Goal: Task Accomplishment & Management: Use online tool/utility

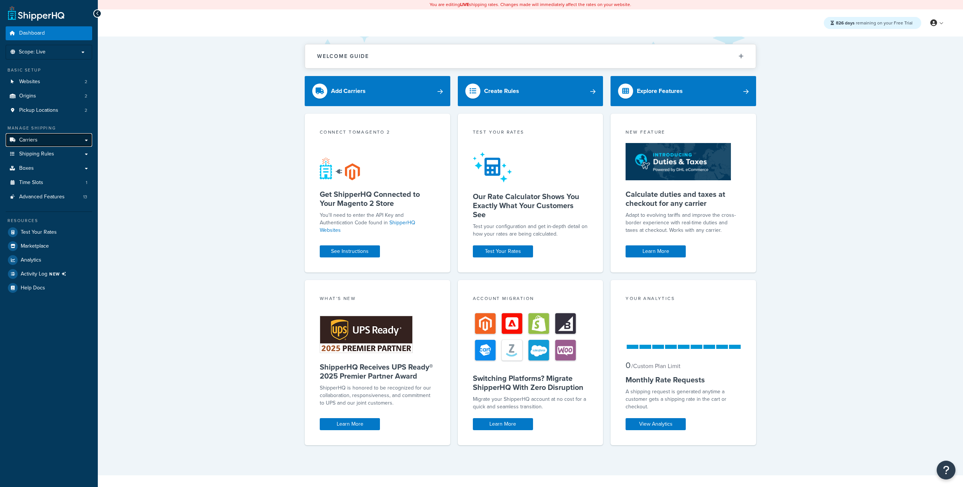
click at [63, 141] on link "Carriers" at bounding box center [49, 140] width 87 height 14
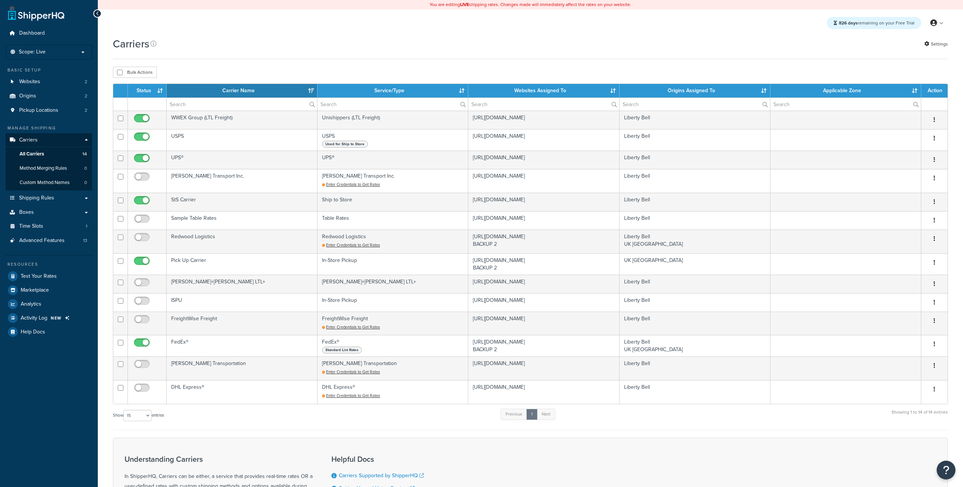
select select "15"
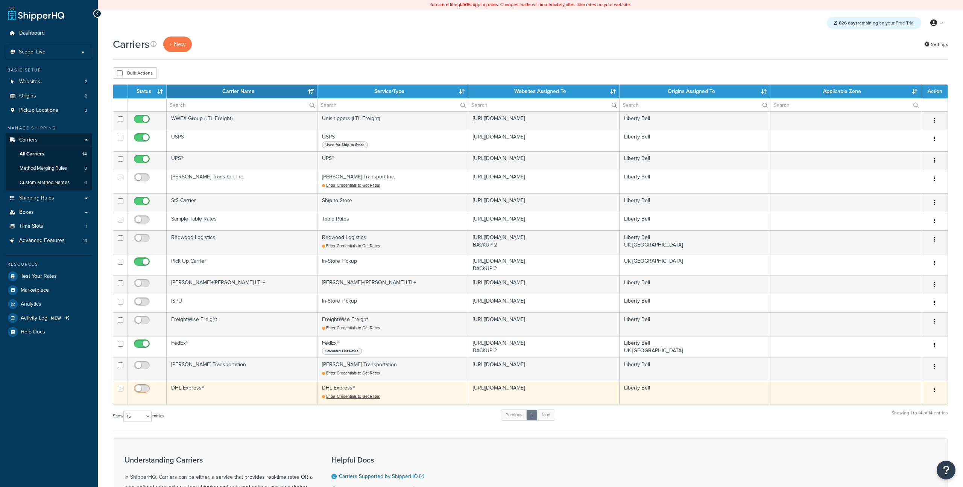
click at [145, 390] on input "checkbox" at bounding box center [142, 390] width 21 height 9
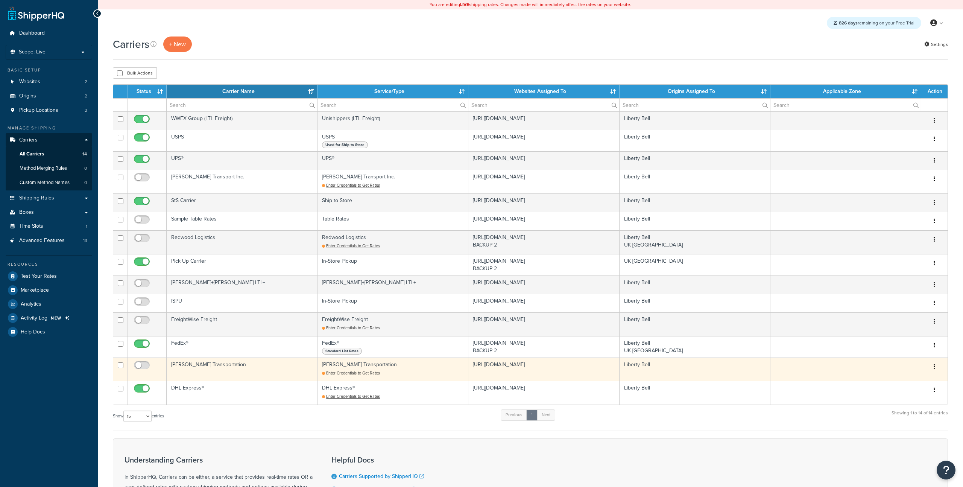
checkbox input "false"
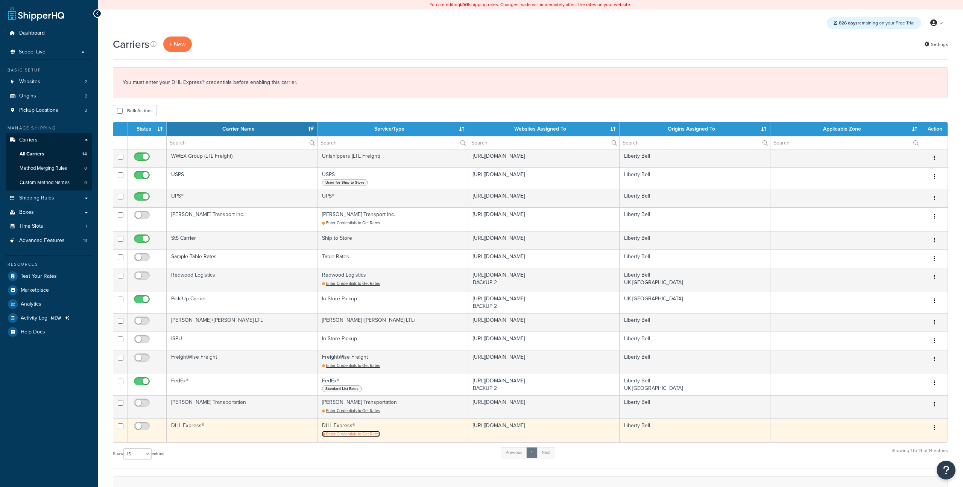
click at [351, 434] on span "Enter Credentials to Get Rates" at bounding box center [353, 434] width 54 height 6
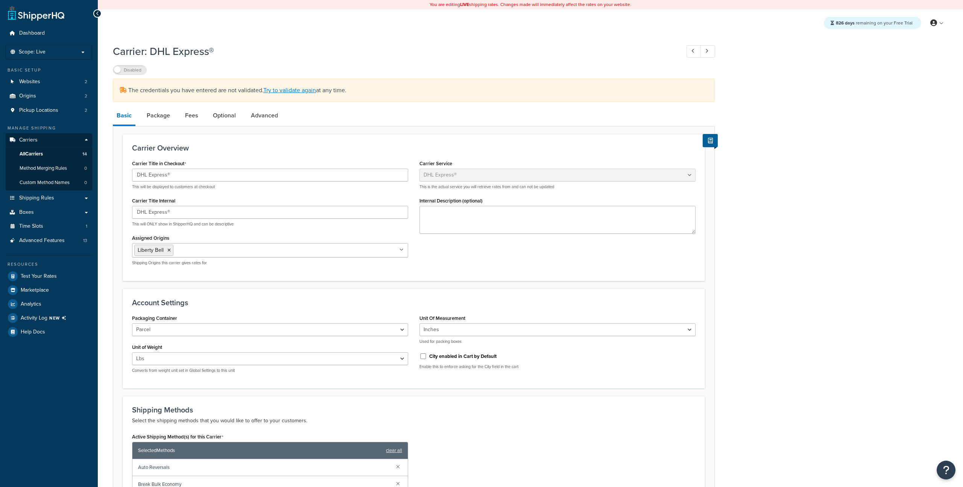
select select "dhl"
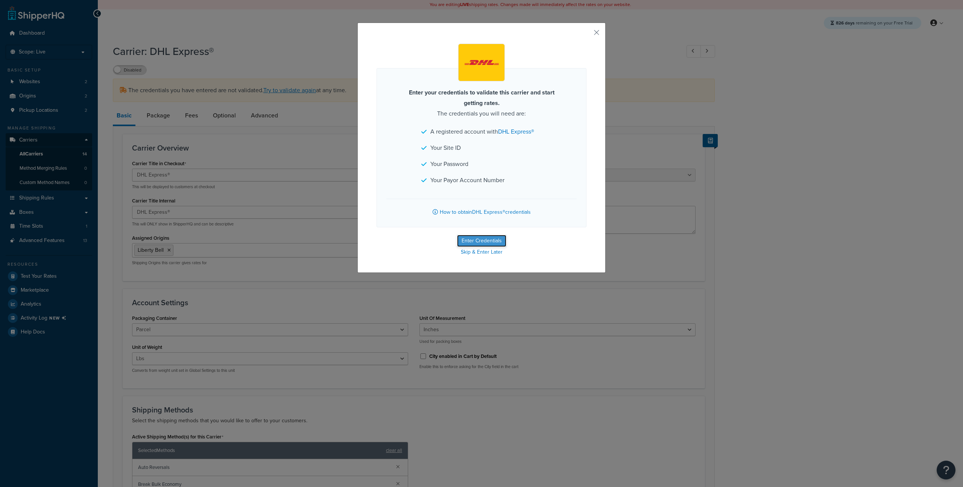
click at [484, 236] on button "Enter Credentials" at bounding box center [481, 241] width 49 height 12
select select "US"
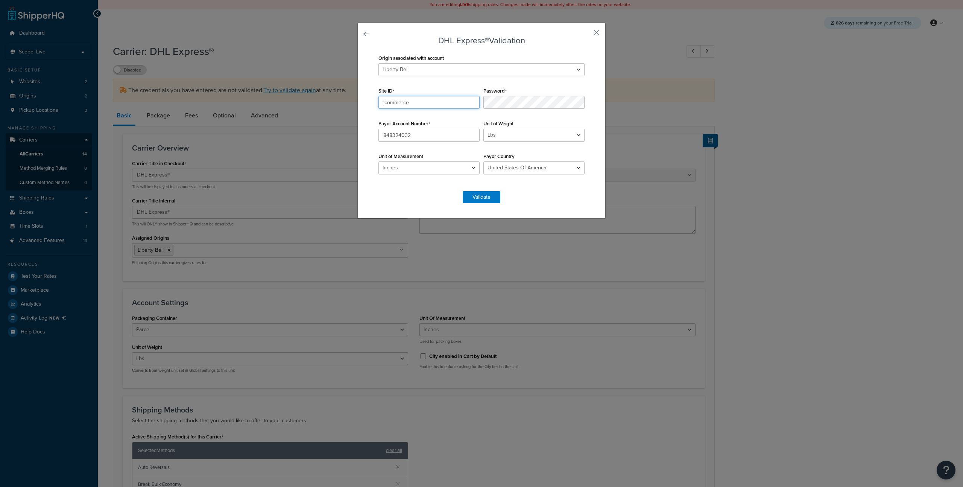
click at [423, 105] on input "jcommerce" at bounding box center [429, 102] width 101 height 13
click at [587, 34] on button "button" at bounding box center [586, 35] width 2 height 2
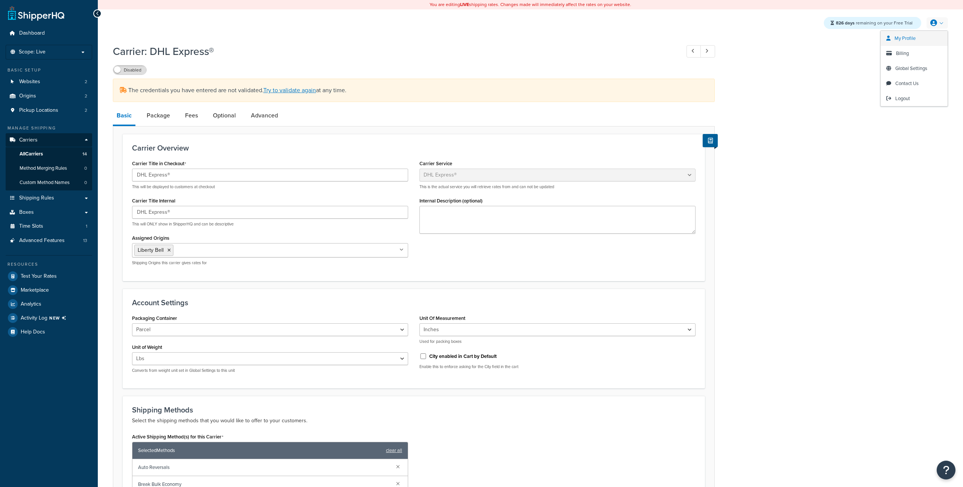
click at [893, 42] on link "My Profile" at bounding box center [914, 38] width 67 height 15
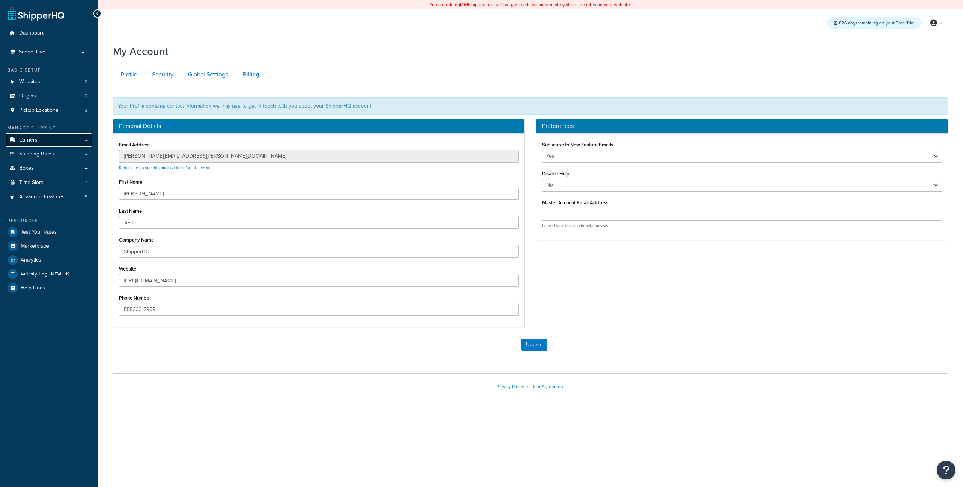
click at [53, 137] on link "Carriers" at bounding box center [49, 140] width 87 height 14
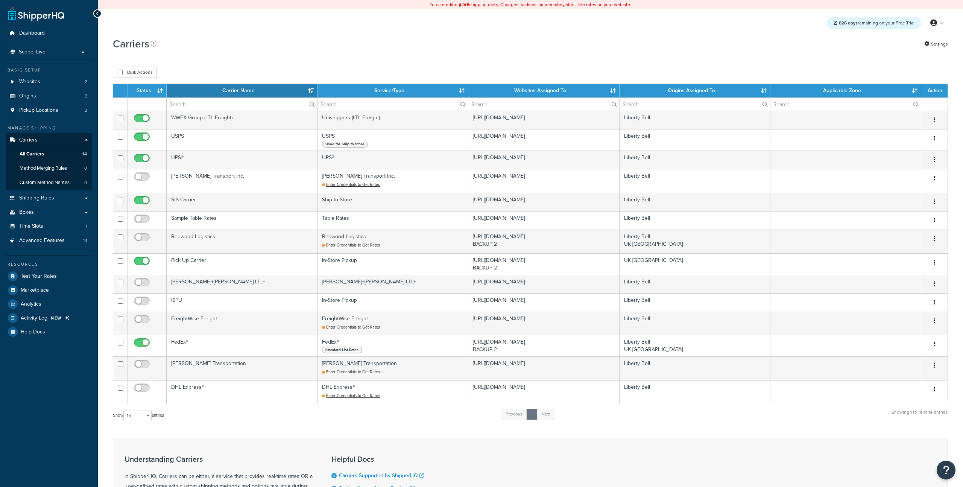
select select "15"
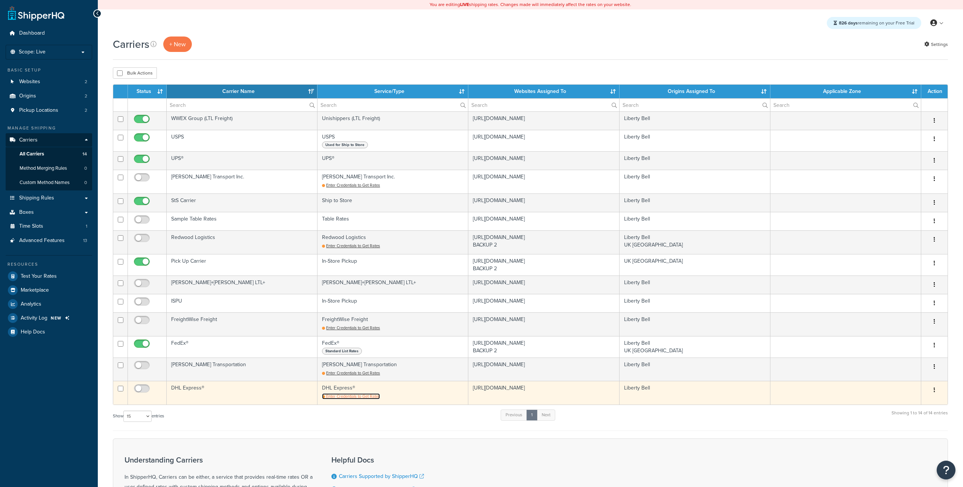
click at [342, 397] on span "Enter Credentials to Get Rates" at bounding box center [353, 396] width 54 height 6
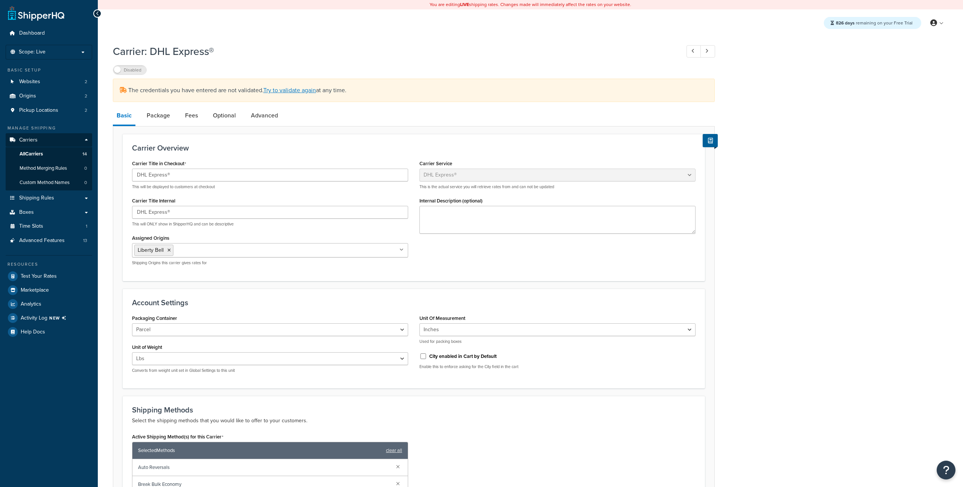
select select "dhl"
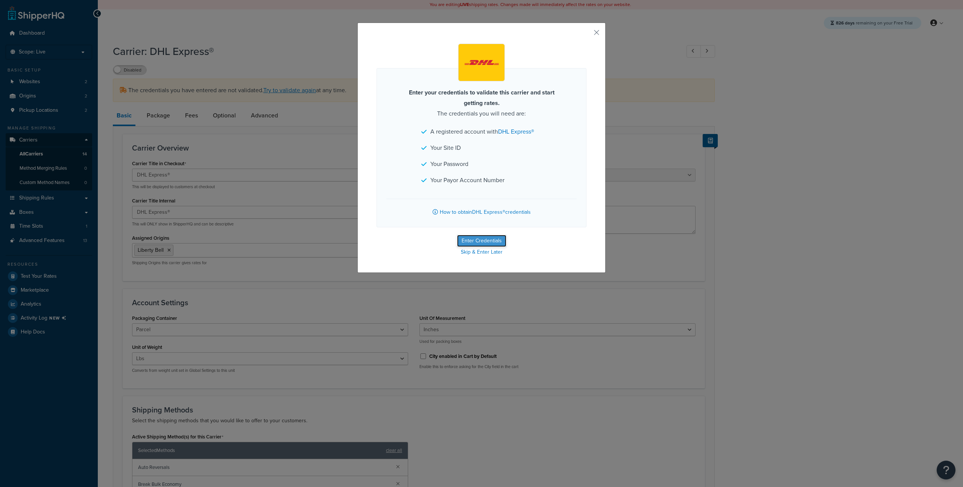
click at [482, 239] on button "Enter Credentials" at bounding box center [481, 241] width 49 height 12
select select "US"
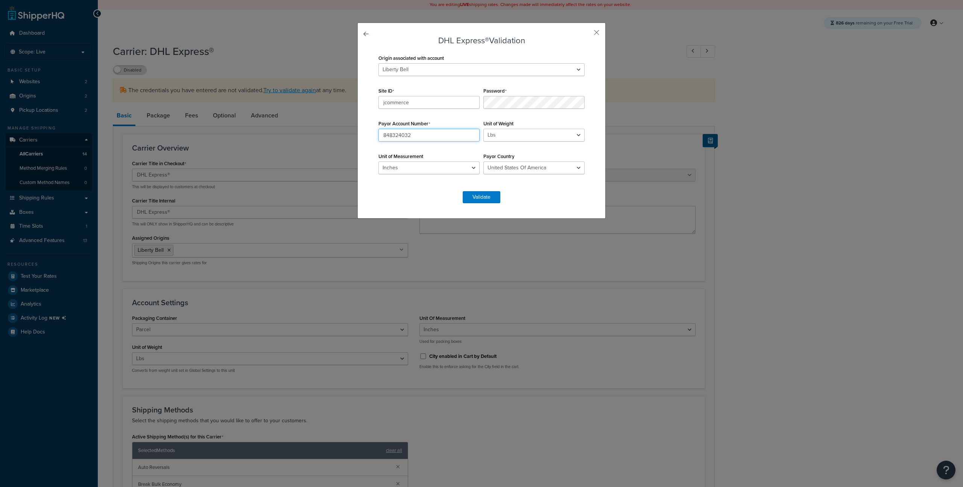
click at [427, 138] on input "848324032" at bounding box center [429, 135] width 101 height 13
paste input "apR7nB7nM4iR9i"
click at [408, 106] on input "jcommerce" at bounding box center [429, 102] width 101 height 13
click at [409, 104] on input "jcommerce" at bounding box center [429, 102] width 101 height 13
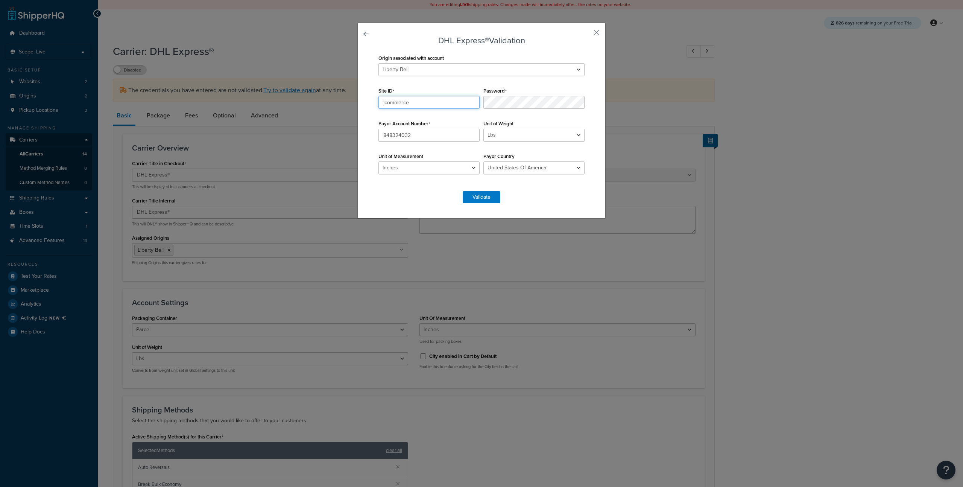
click at [409, 104] on input "jcommerce" at bounding box center [429, 102] width 101 height 13
click at [444, 134] on input "848324032" at bounding box center [429, 135] width 101 height 13
paste input "apR7nB7nM4iR9i"
type input "apR7nB7nM4iR9i"
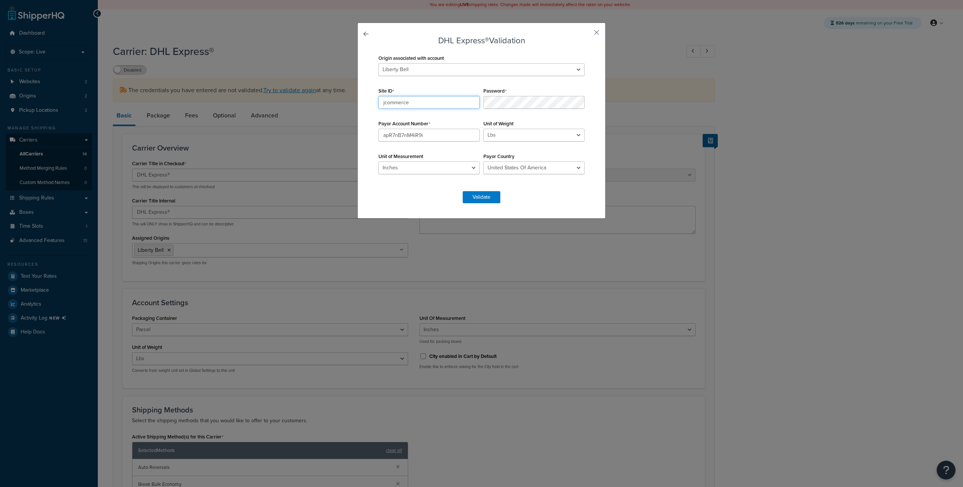
click at [412, 100] on input "jcommerce" at bounding box center [429, 102] width 101 height 13
paste input "apR7nB7nM4iR9i"
type input "apR7nB7nM4iR9i"
click at [422, 132] on input "apR7nB7nM4iR9i" at bounding box center [429, 135] width 101 height 13
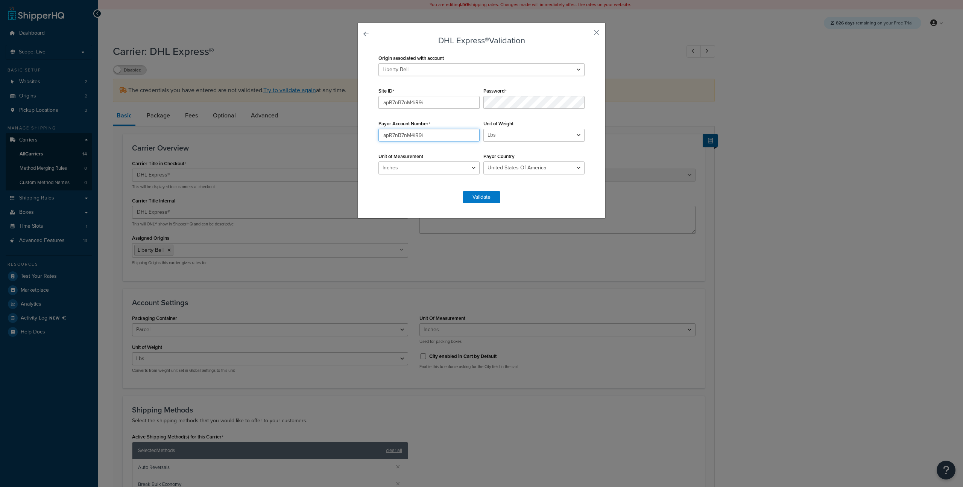
paste input "968168626"
type input "968168626"
click at [426, 70] on select "Liberty Bell UK London" at bounding box center [482, 69] width 206 height 13
click at [379, 63] on select "Liberty Bell UK London" at bounding box center [482, 69] width 206 height 13
click at [484, 192] on button "Validate" at bounding box center [482, 197] width 38 height 12
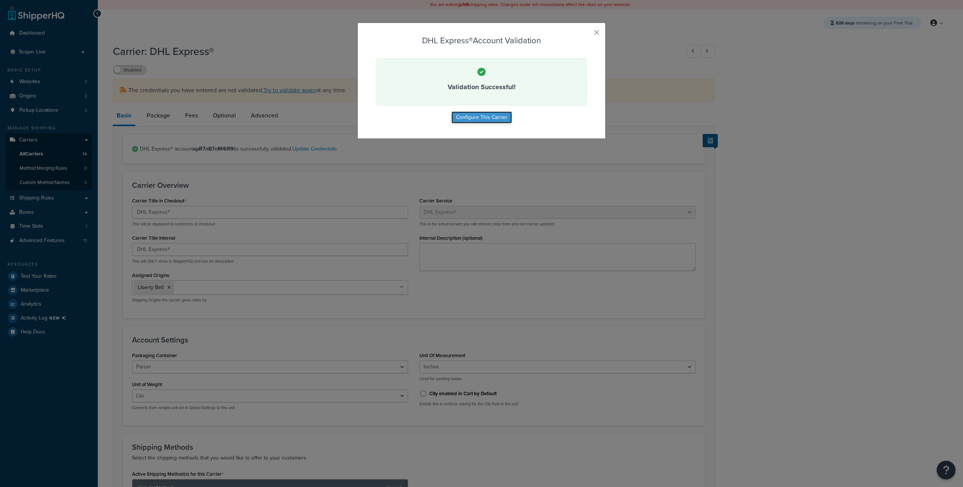
click at [476, 121] on button "Configure This Carrier" at bounding box center [482, 117] width 61 height 12
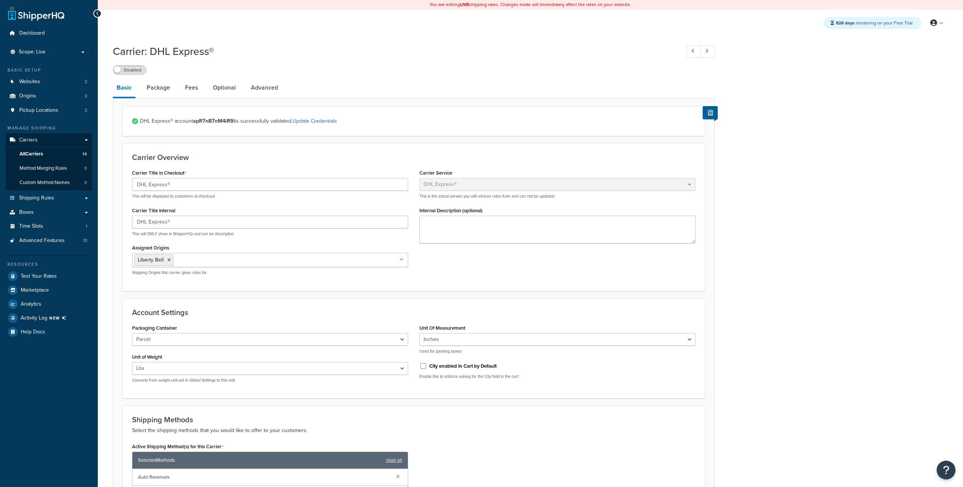
select select "dhl"
click at [143, 75] on label "Disabled" at bounding box center [129, 69] width 33 height 9
click at [128, 73] on label "Enabled" at bounding box center [129, 69] width 33 height 9
click at [47, 278] on span "Test Your Rates" at bounding box center [39, 276] width 36 height 6
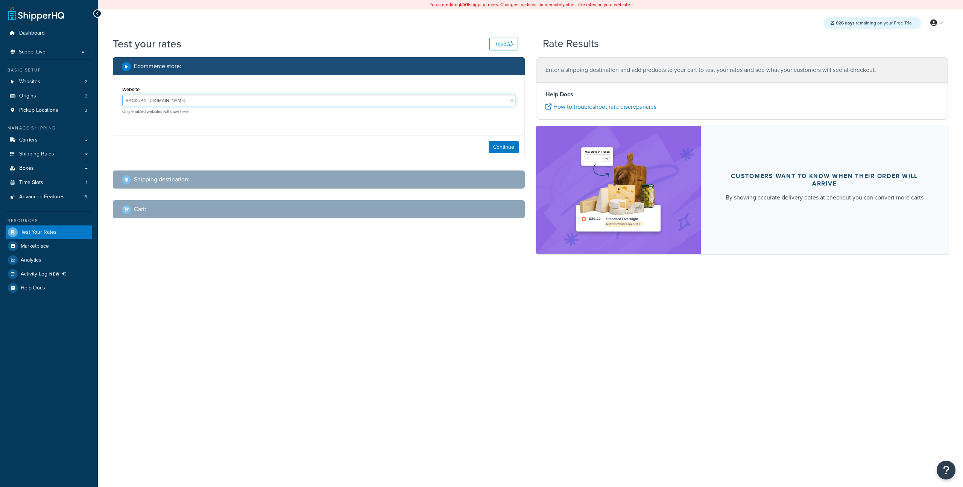
click at [363, 102] on select "BACKUP 2 - [DOMAIN_NAME] [URL][DOMAIN_NAME] - [URL][DOMAIN_NAME]" at bounding box center [318, 100] width 393 height 11
select select "1060aa55616e7d54cef1b290e9eea05b"
click at [122, 95] on select "BACKUP 2 - [DOMAIN_NAME] [URL][DOMAIN_NAME] - [URL][DOMAIN_NAME]" at bounding box center [318, 100] width 393 height 11
click at [504, 151] on button "Continue" at bounding box center [504, 147] width 30 height 12
select select "TX"
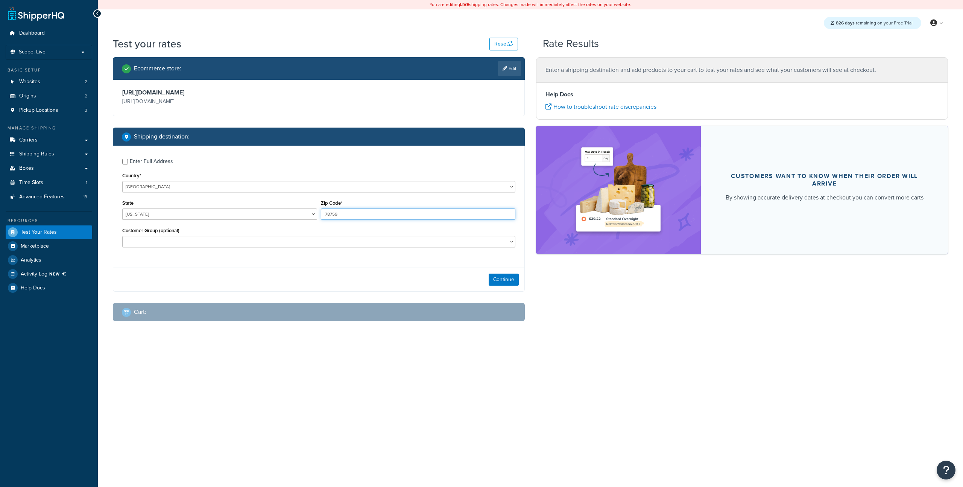
click at [382, 215] on input "78759" at bounding box center [418, 213] width 195 height 11
click at [510, 282] on button "Continue" at bounding box center [504, 280] width 30 height 12
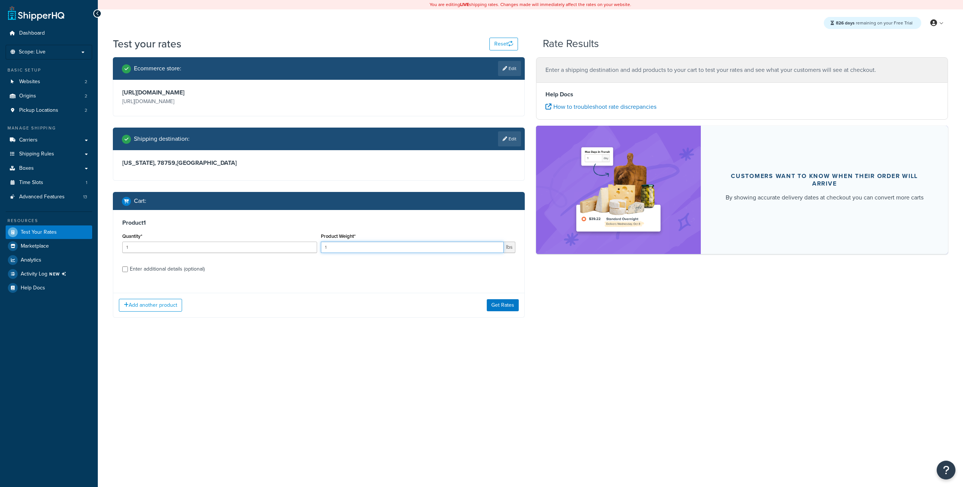
click at [365, 247] on input "1" at bounding box center [412, 247] width 183 height 11
type input "10"
click at [136, 273] on div "Enter additional details (optional)" at bounding box center [167, 269] width 75 height 11
click at [128, 272] on input "Enter additional details (optional)" at bounding box center [125, 269] width 6 height 6
checkbox input "true"
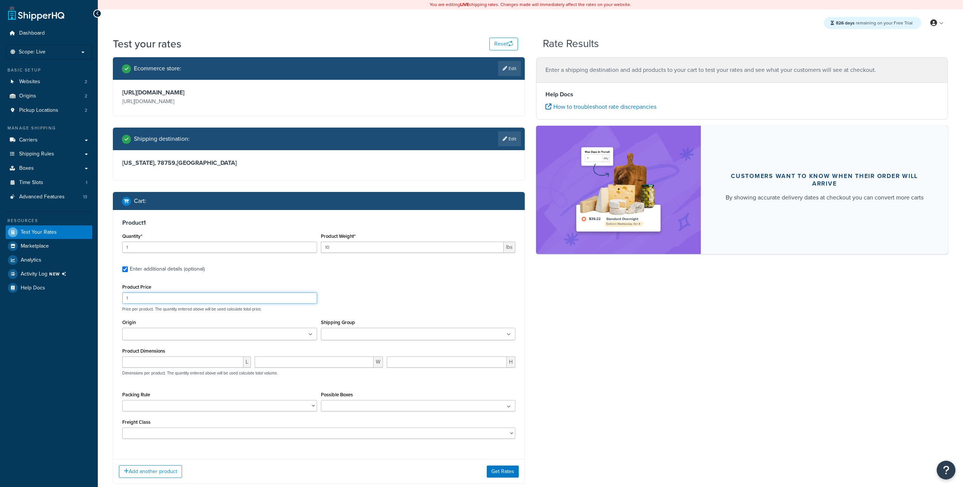
click at [149, 295] on input "1" at bounding box center [219, 297] width 195 height 11
type input "30"
click at [492, 469] on button "Get Rates" at bounding box center [503, 472] width 32 height 12
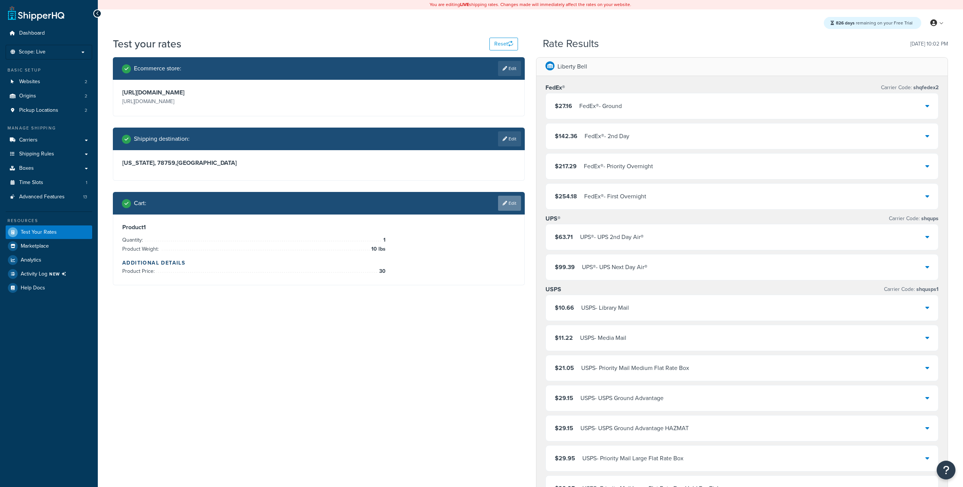
click at [517, 205] on link "Edit" at bounding box center [509, 203] width 23 height 15
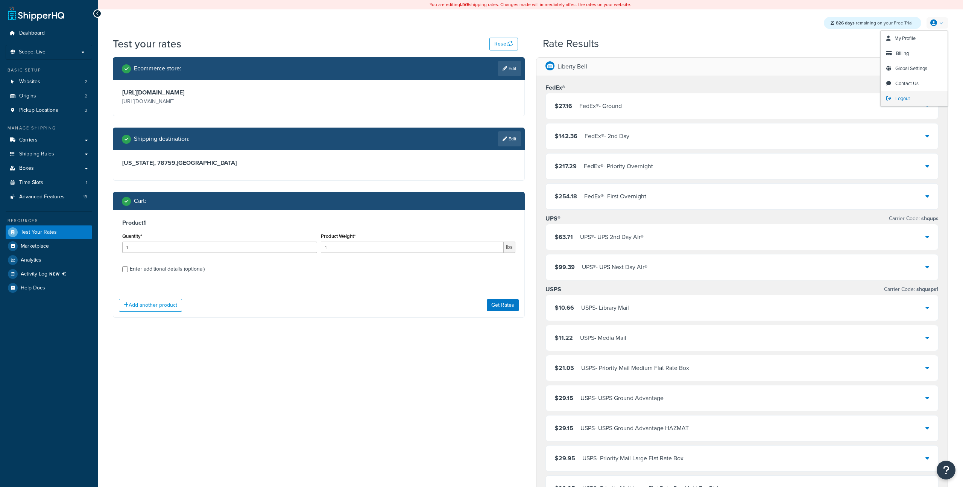
click at [910, 93] on link "Logout" at bounding box center [914, 98] width 67 height 15
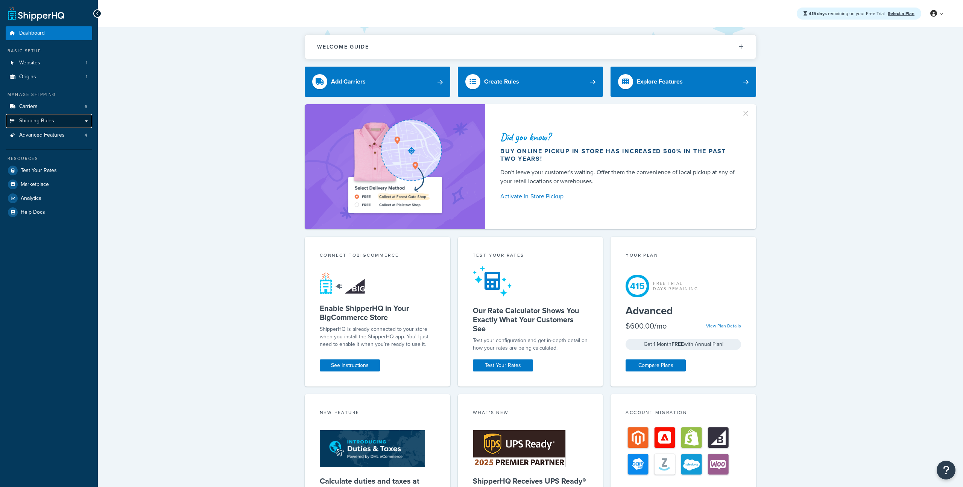
click at [53, 119] on span "Shipping Rules" at bounding box center [36, 121] width 35 height 6
click at [43, 105] on link "Carriers 6" at bounding box center [49, 107] width 87 height 14
